Goal: Find specific page/section: Find specific page/section

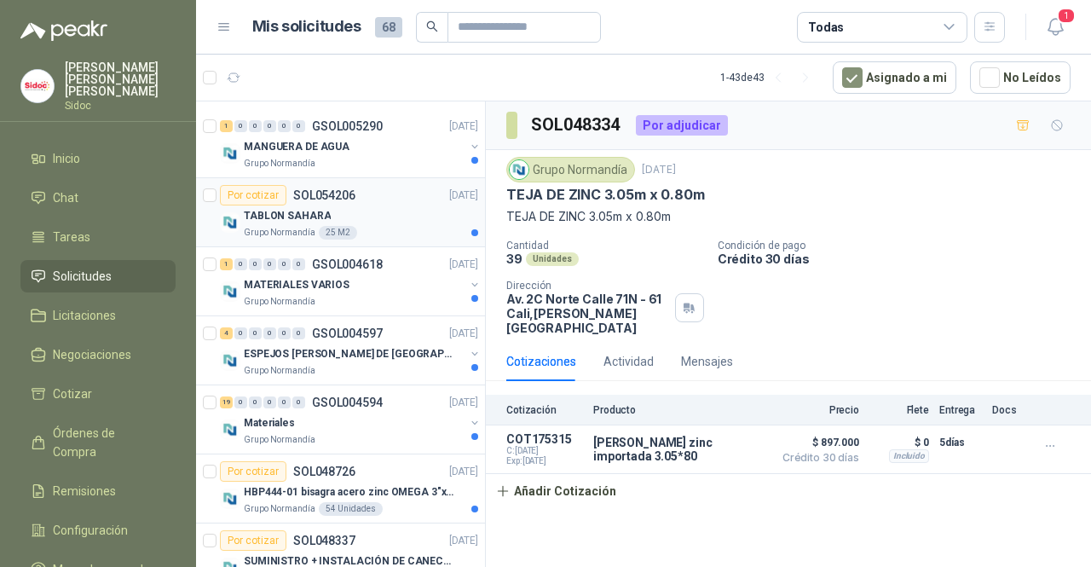
scroll to position [171, 0]
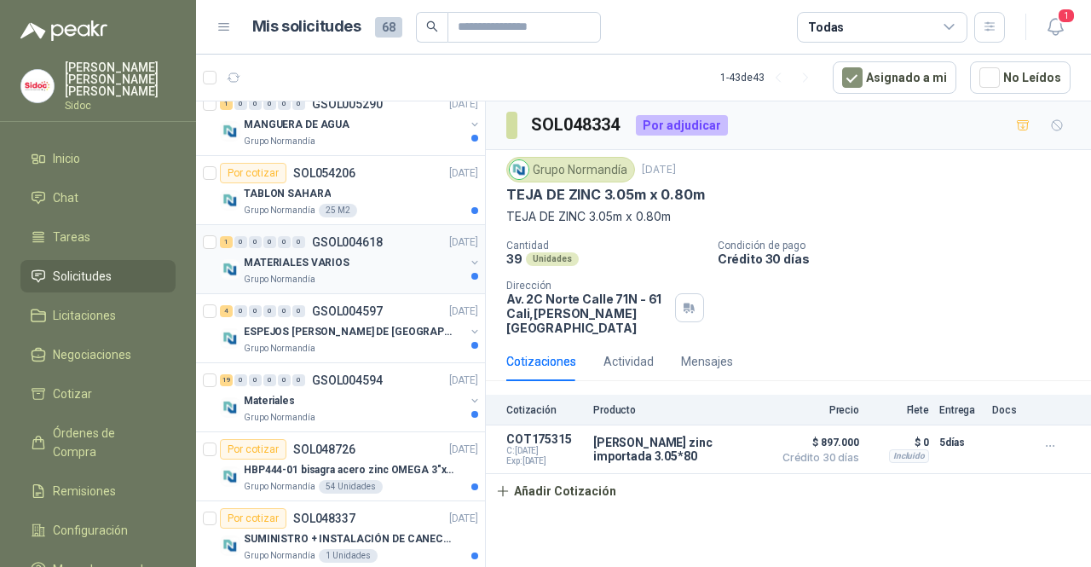
click at [314, 258] on p "MATERIALES VARIOS" at bounding box center [297, 263] width 106 height 16
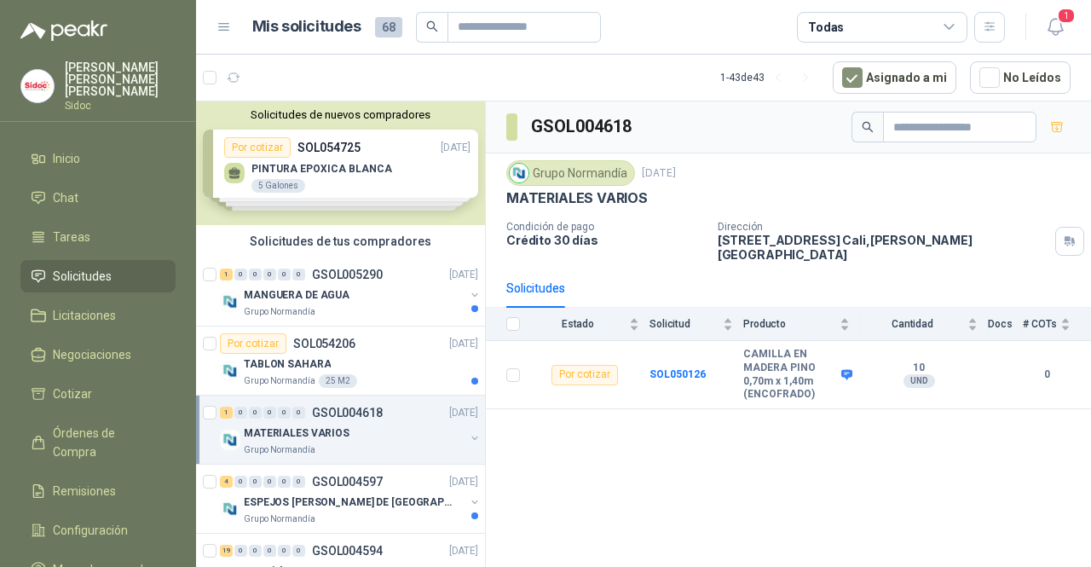
click at [425, 151] on div "Solicitudes de nuevos compradores Por cotizar SOL054725 [DATE] PINTURA EPOXICA …" at bounding box center [340, 163] width 289 height 124
